Goal: Complete application form: Complete application form

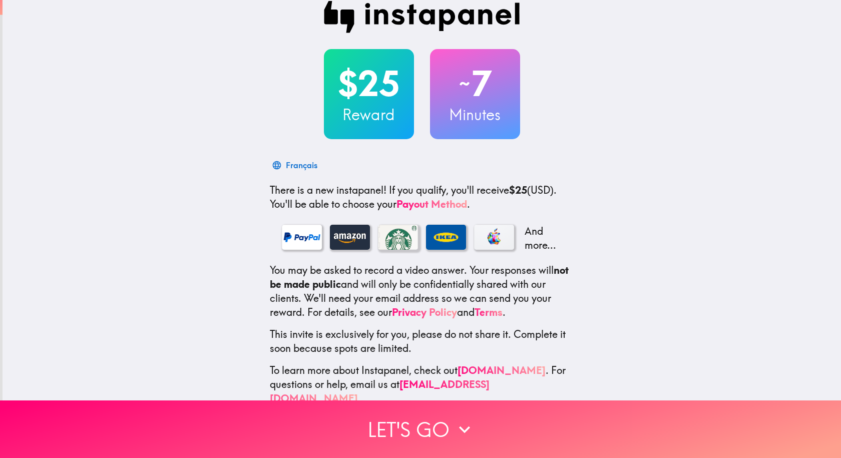
scroll to position [30, 0]
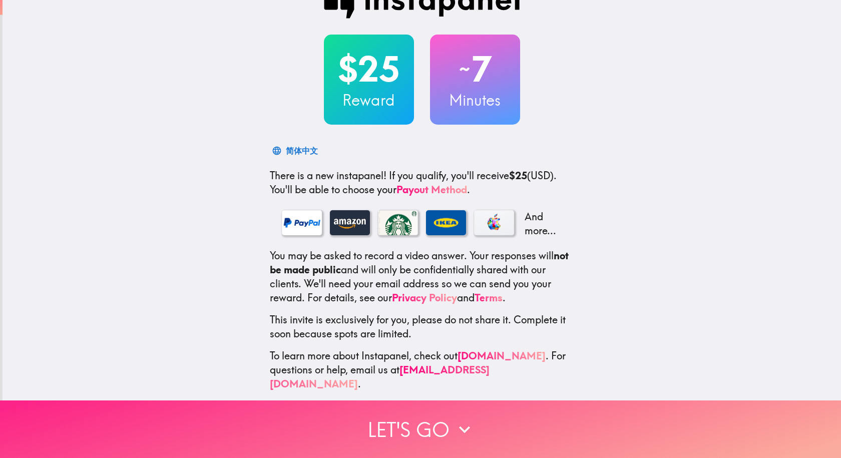
click at [421, 425] on button "Let's go" at bounding box center [420, 430] width 841 height 58
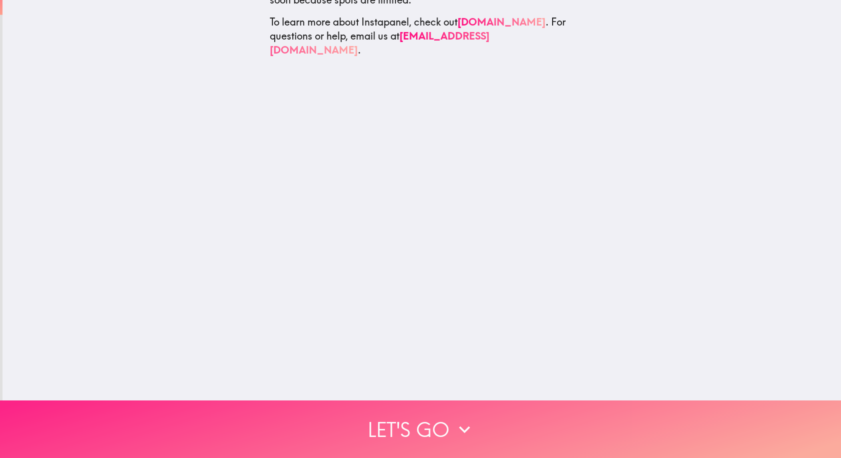
scroll to position [0, 0]
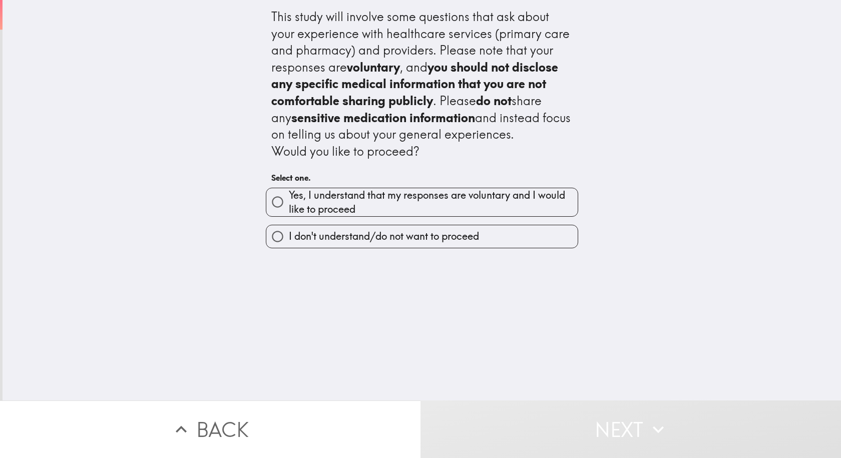
click at [415, 209] on span "Yes, I understand that my responses are voluntary and I would like to proceed" at bounding box center [433, 202] width 289 height 28
click at [289, 209] on input "Yes, I understand that my responses are voluntary and I would like to proceed" at bounding box center [277, 202] width 23 height 23
radio input "true"
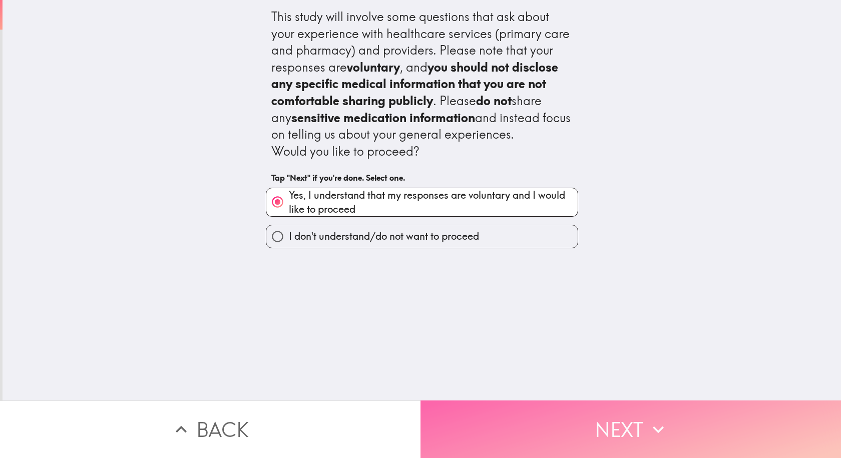
click at [566, 423] on button "Next" at bounding box center [631, 430] width 421 height 58
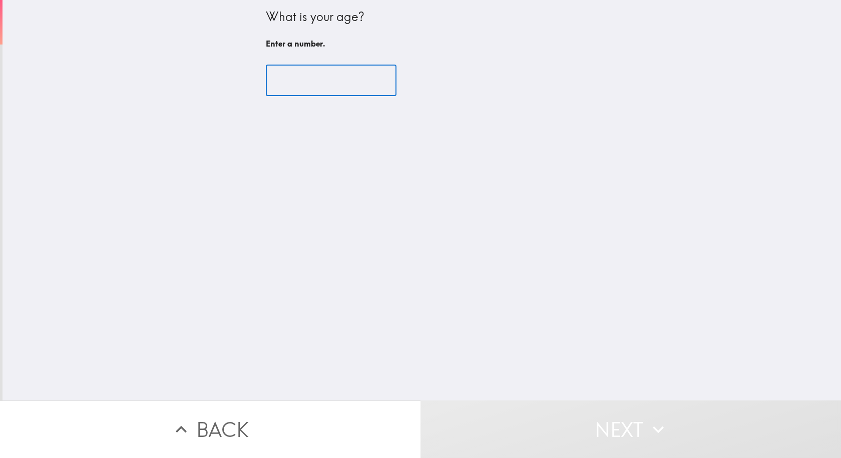
click at [320, 87] on input "number" at bounding box center [331, 80] width 131 height 31
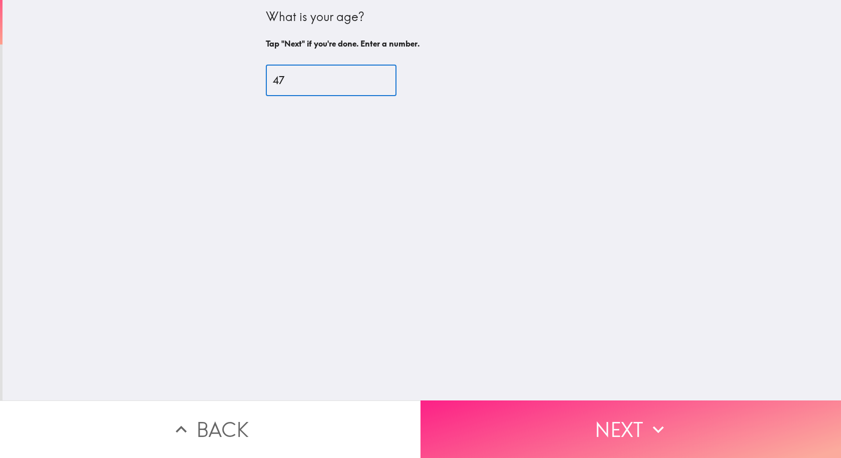
type input "47"
click at [560, 403] on button "Next" at bounding box center [631, 430] width 421 height 58
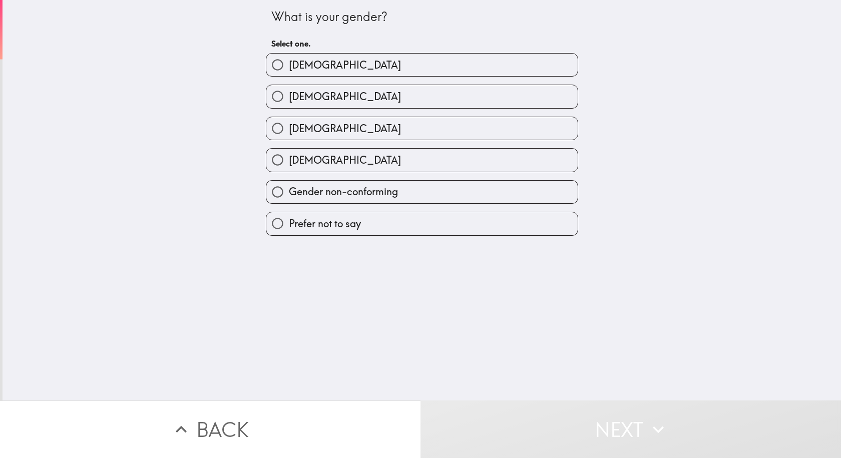
click at [391, 91] on label "[DEMOGRAPHIC_DATA]" at bounding box center [421, 96] width 311 height 23
click at [289, 91] on input "[DEMOGRAPHIC_DATA]" at bounding box center [277, 96] width 23 height 23
radio input "true"
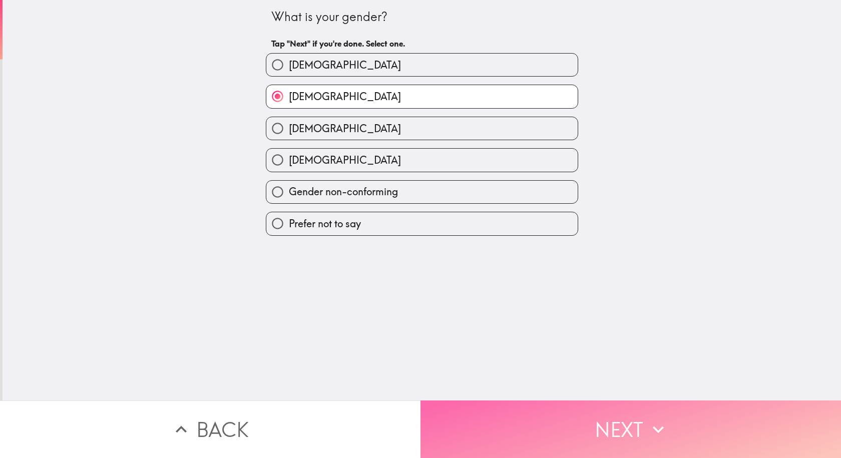
click at [533, 414] on button "Next" at bounding box center [631, 430] width 421 height 58
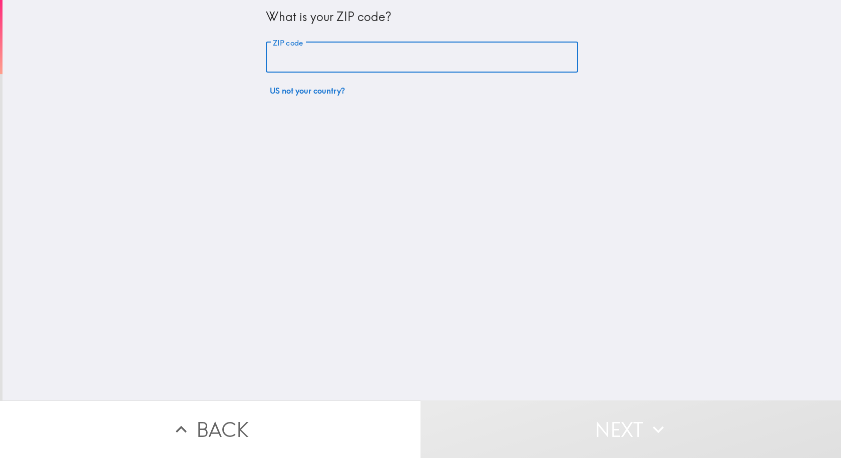
click at [366, 54] on input "ZIP code" at bounding box center [422, 57] width 312 height 31
type input "30506"
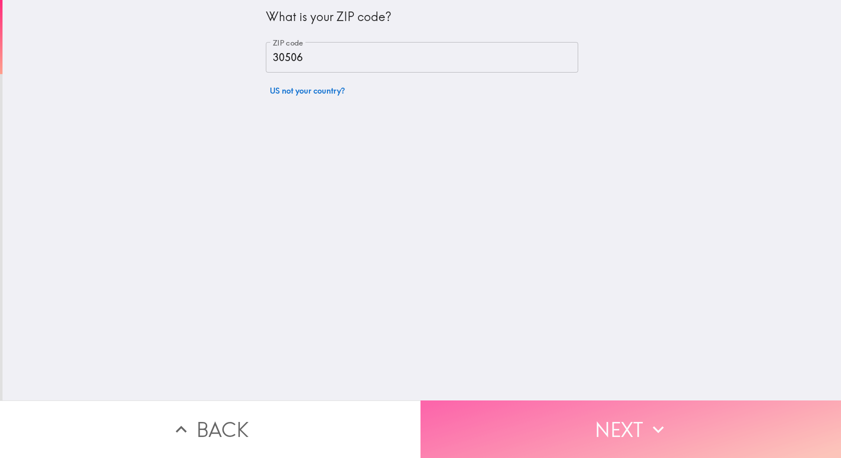
click at [563, 423] on button "Next" at bounding box center [631, 430] width 421 height 58
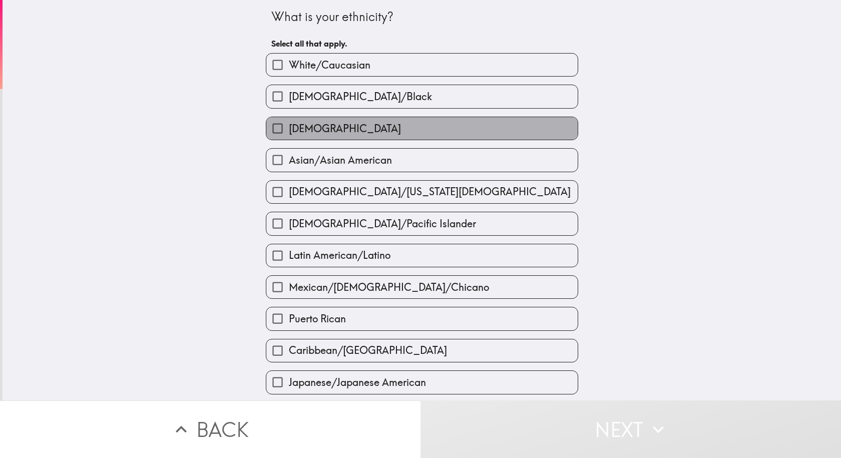
click at [354, 126] on label "[DEMOGRAPHIC_DATA]" at bounding box center [421, 128] width 311 height 23
click at [289, 126] on input "[DEMOGRAPHIC_DATA]" at bounding box center [277, 128] width 23 height 23
checkbox input "true"
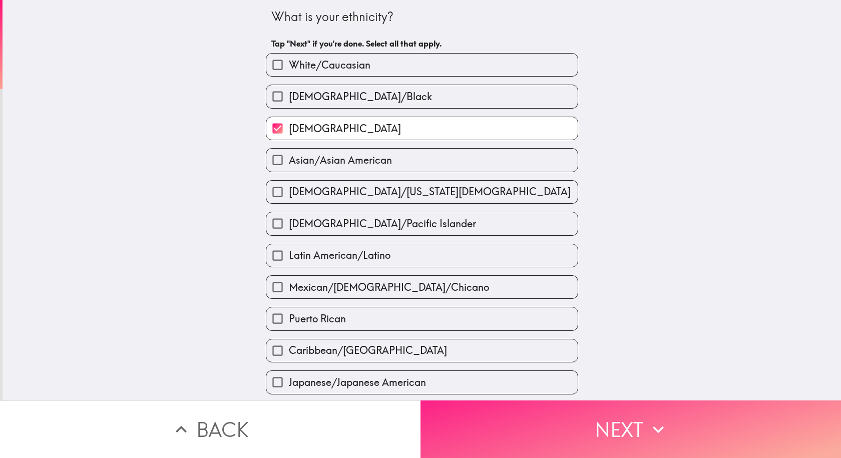
click at [612, 422] on button "Next" at bounding box center [631, 430] width 421 height 58
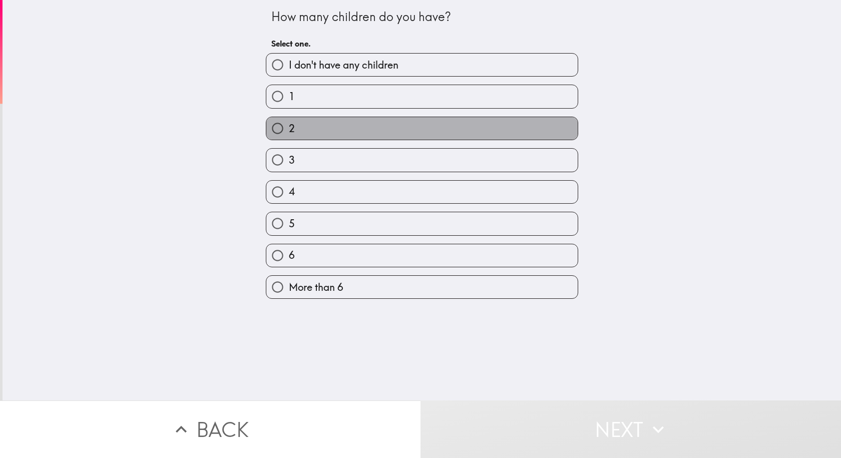
click at [364, 126] on label "2" at bounding box center [421, 128] width 311 height 23
click at [289, 126] on input "2" at bounding box center [277, 128] width 23 height 23
radio input "true"
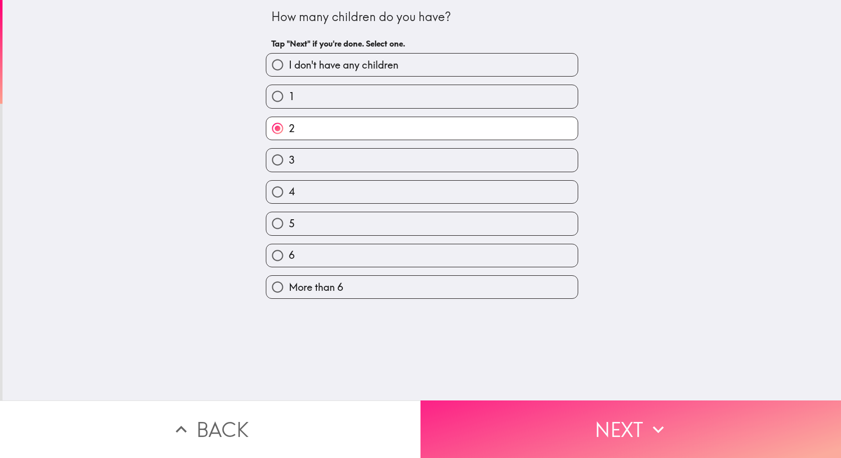
click at [521, 411] on button "Next" at bounding box center [631, 430] width 421 height 58
